Goal: Information Seeking & Learning: Learn about a topic

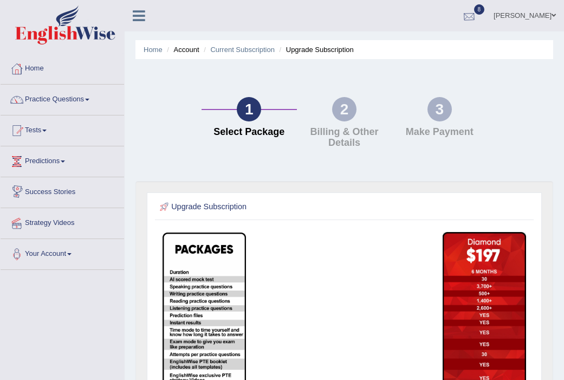
click at [478, 8] on div at bounding box center [469, 16] width 16 height 16
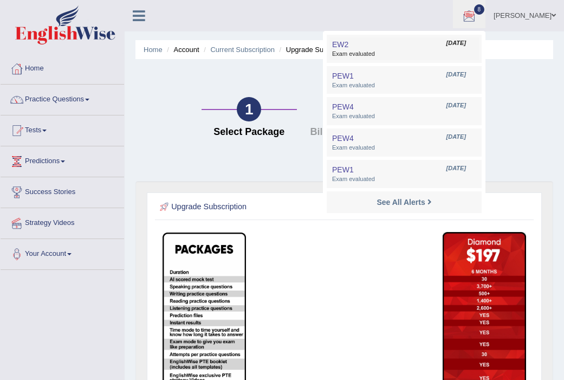
click at [385, 39] on link "EW2 Sep 26, 2025 Exam evaluated" at bounding box center [405, 48] width 150 height 23
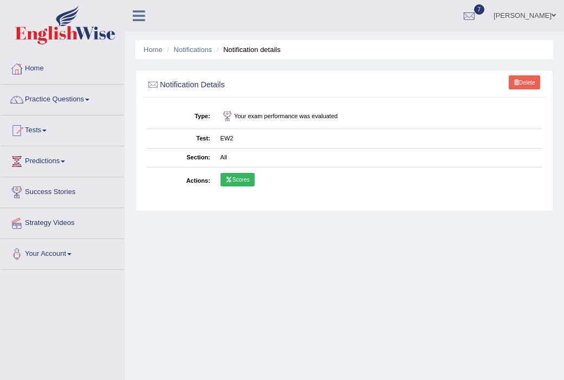
click at [237, 184] on link "Scores" at bounding box center [238, 180] width 34 height 14
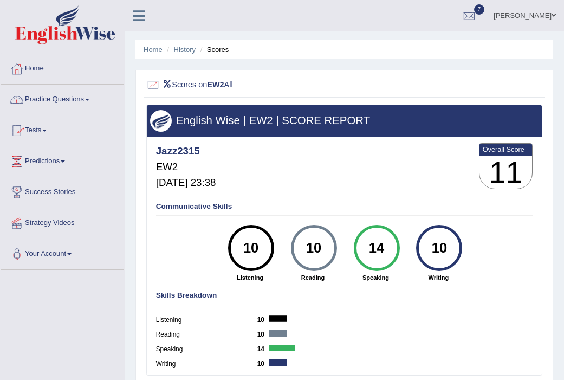
click at [50, 124] on link "Tests" at bounding box center [63, 128] width 124 height 27
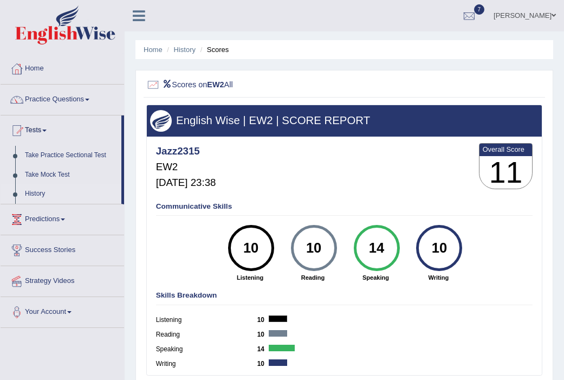
click at [35, 195] on link "History" at bounding box center [70, 194] width 101 height 20
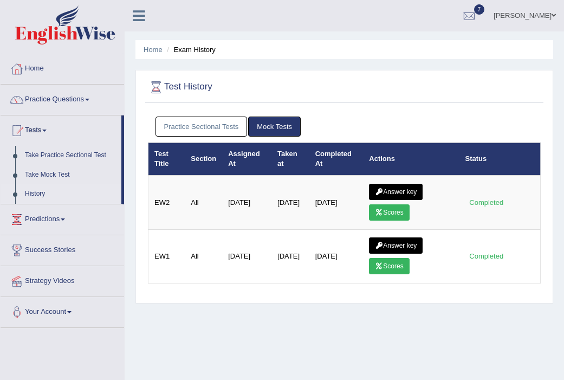
click at [229, 126] on link "Practice Sectional Tests" at bounding box center [202, 127] width 92 height 20
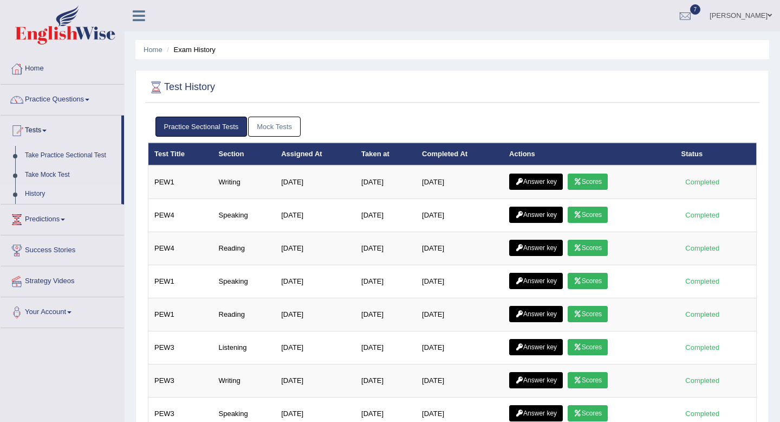
click at [196, 128] on link "Practice Sectional Tests" at bounding box center [202, 127] width 92 height 20
click at [274, 130] on link "Mock Tests" at bounding box center [274, 127] width 53 height 20
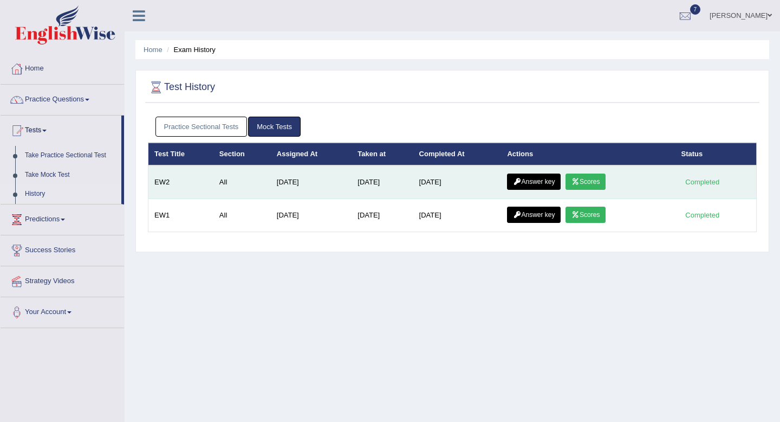
click at [544, 177] on link "Answer key" at bounding box center [534, 181] width 54 height 16
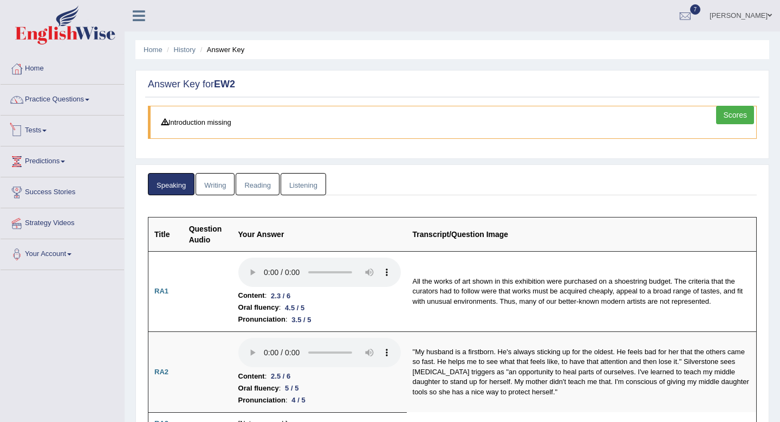
click at [42, 133] on link "Tests" at bounding box center [63, 128] width 124 height 27
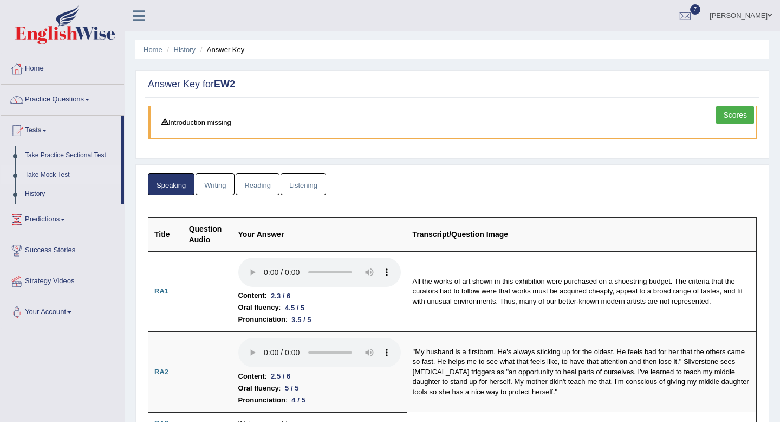
click at [33, 176] on link "Take Mock Test" at bounding box center [70, 175] width 101 height 20
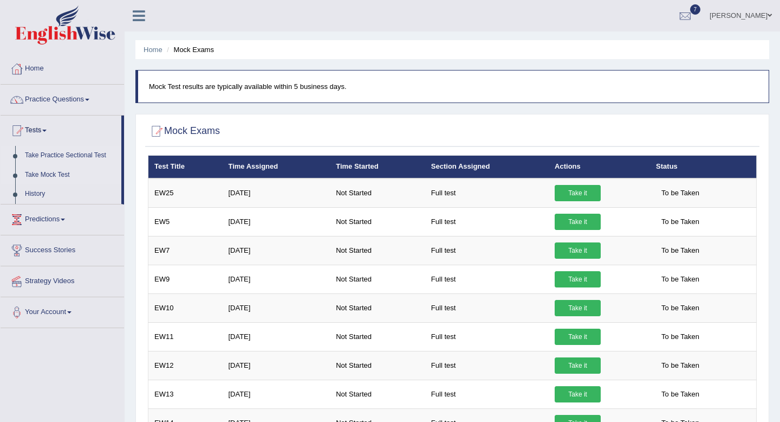
click at [54, 153] on link "Take Practice Sectional Test" at bounding box center [70, 156] width 101 height 20
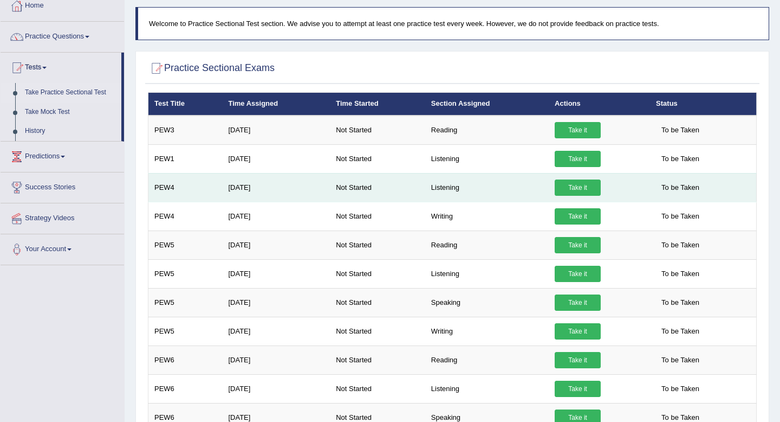
scroll to position [63, 0]
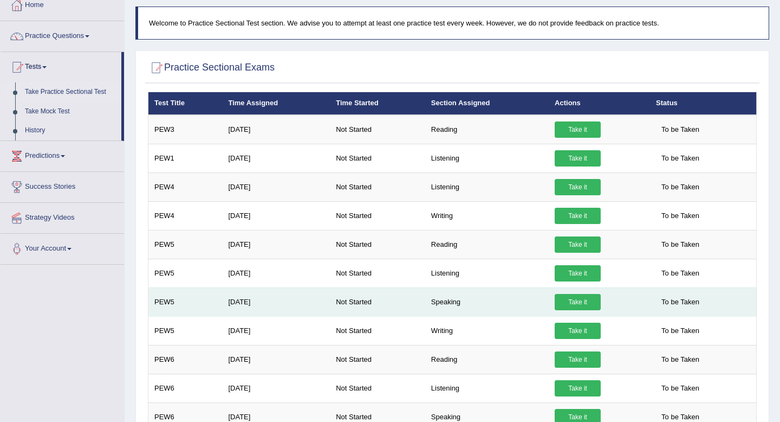
click at [572, 296] on link "Take it" at bounding box center [578, 302] width 46 height 16
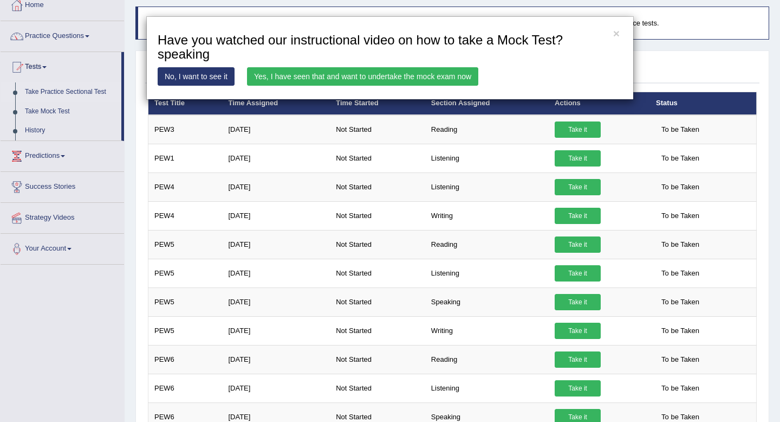
click at [433, 76] on link "Yes, I have seen that and want to undertake the mock exam now" at bounding box center [362, 76] width 231 height 18
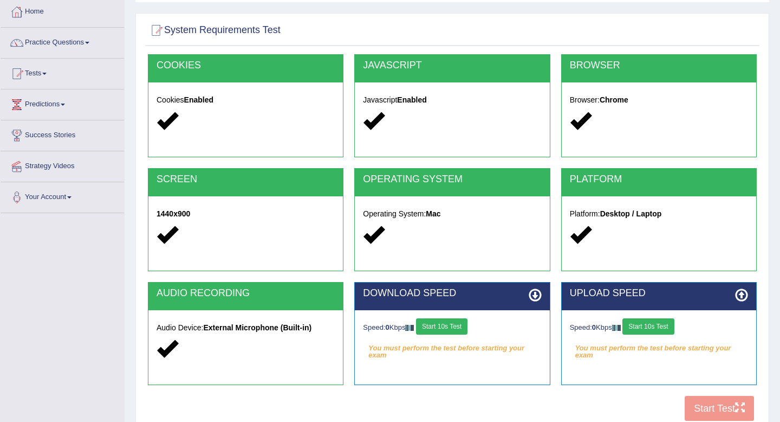
scroll to position [147, 0]
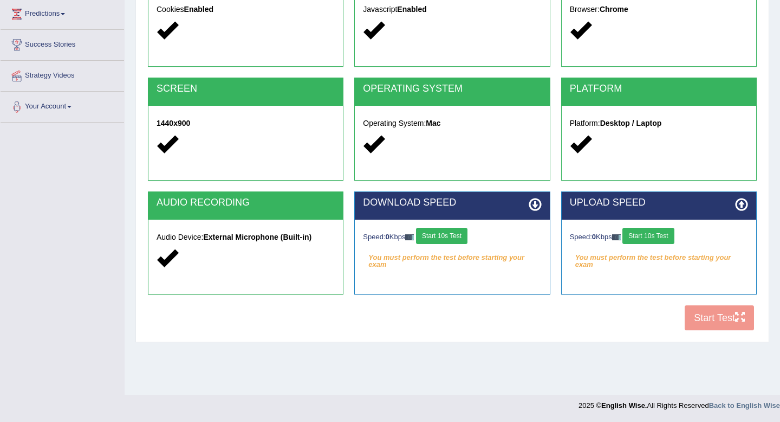
click at [648, 228] on button "Start 10s Test" at bounding box center [648, 236] width 51 height 16
click at [452, 238] on button "Start 10s Test" at bounding box center [441, 236] width 51 height 16
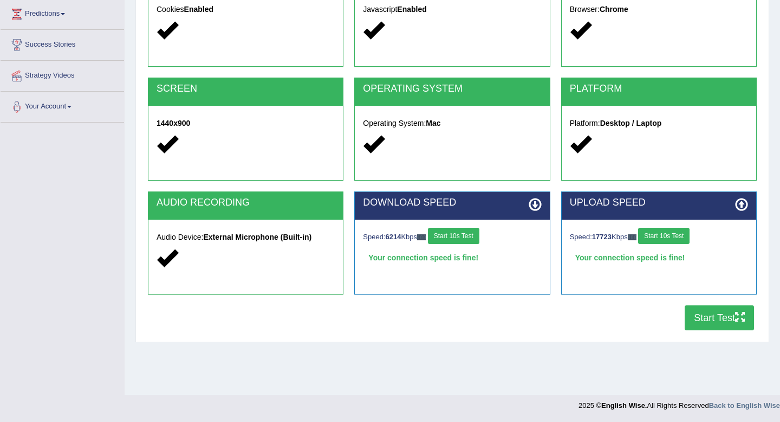
click at [713, 314] on button "Start Test" at bounding box center [719, 317] width 69 height 25
